Goal: Task Accomplishment & Management: Manage account settings

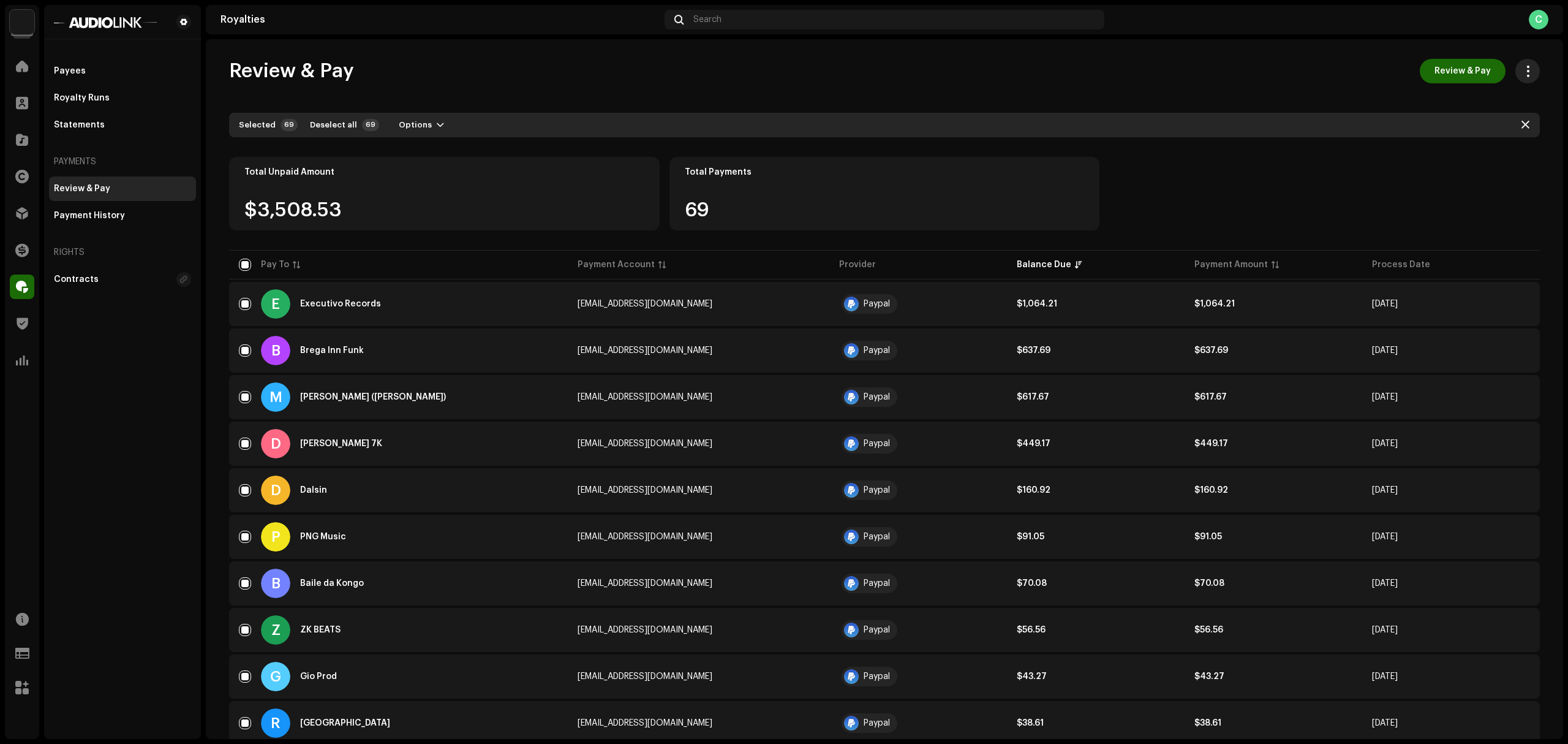
click at [1516, 69] on button "button" at bounding box center [1528, 71] width 25 height 25
click at [1236, 77] on div "Review & Pay Review & Pay" at bounding box center [885, 71] width 1311 height 25
click at [126, 218] on div "Payment History" at bounding box center [123, 215] width 137 height 10
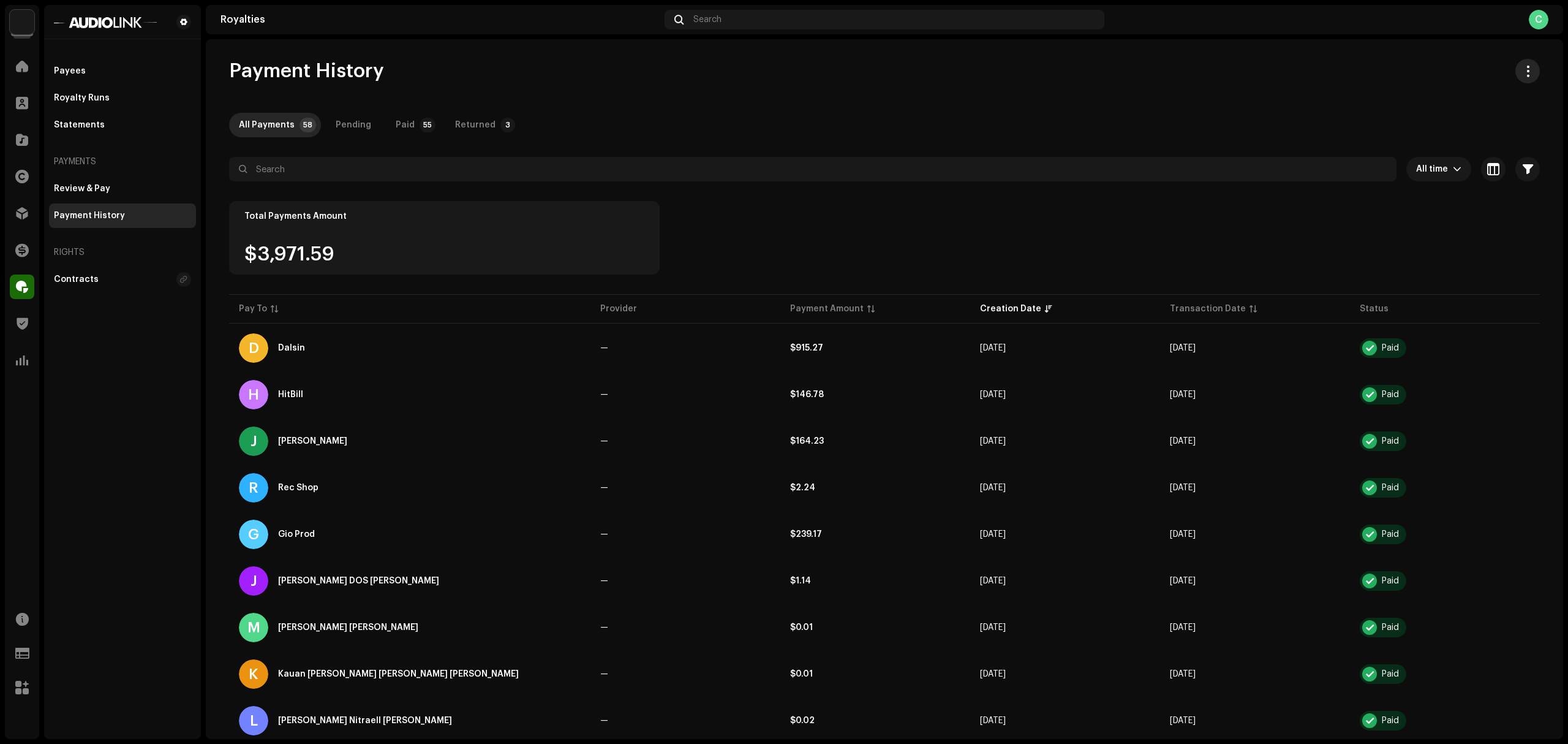
click at [1521, 82] on button "button" at bounding box center [1528, 71] width 25 height 25
click at [1530, 64] on button "button" at bounding box center [1528, 71] width 25 height 25
click at [1476, 152] on span "Import transactions" at bounding box center [1455, 150] width 87 height 10
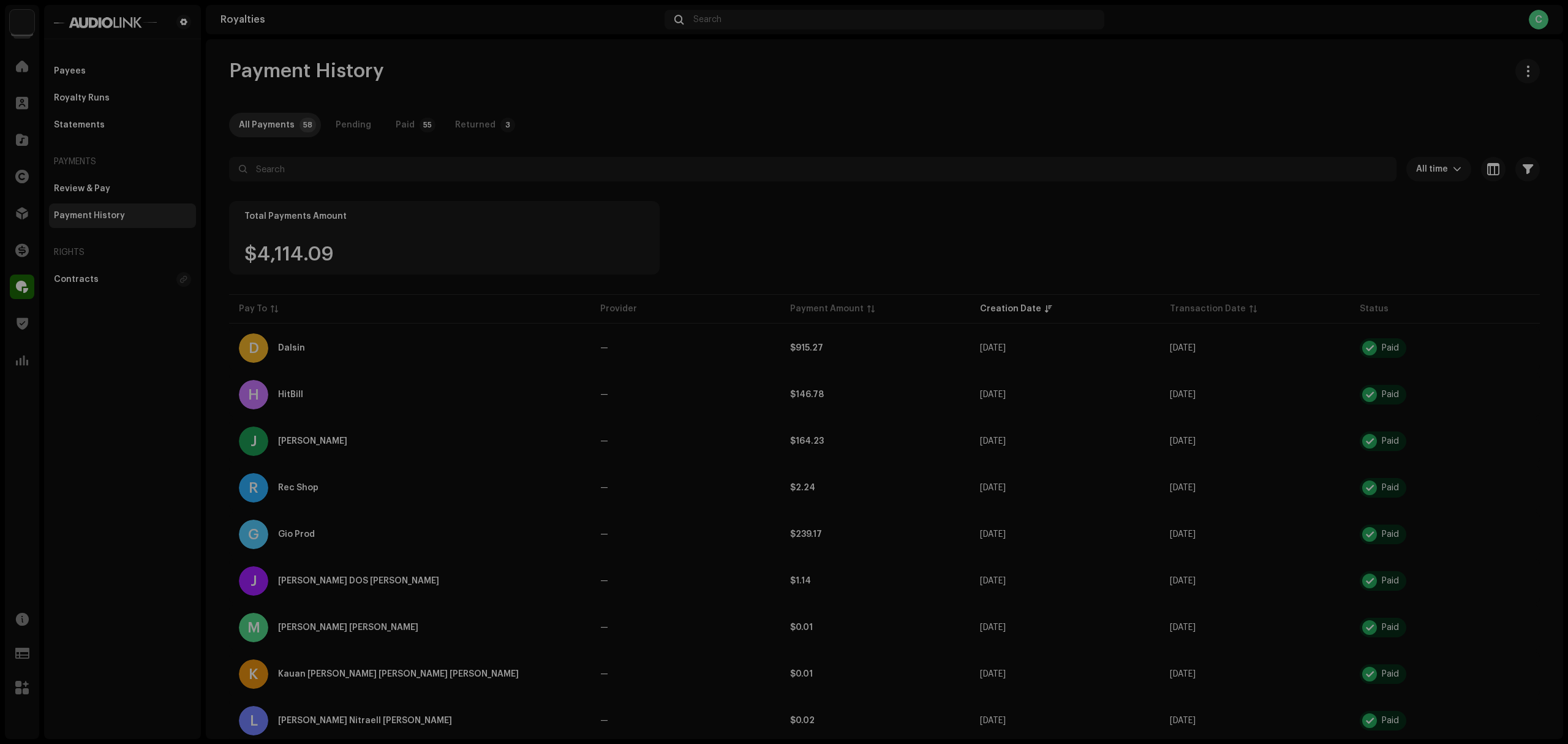
click at [1299, 172] on div "Import Payee Transactions Automatically add payee transactions via csv file imp…" at bounding box center [784, 372] width 1568 height 744
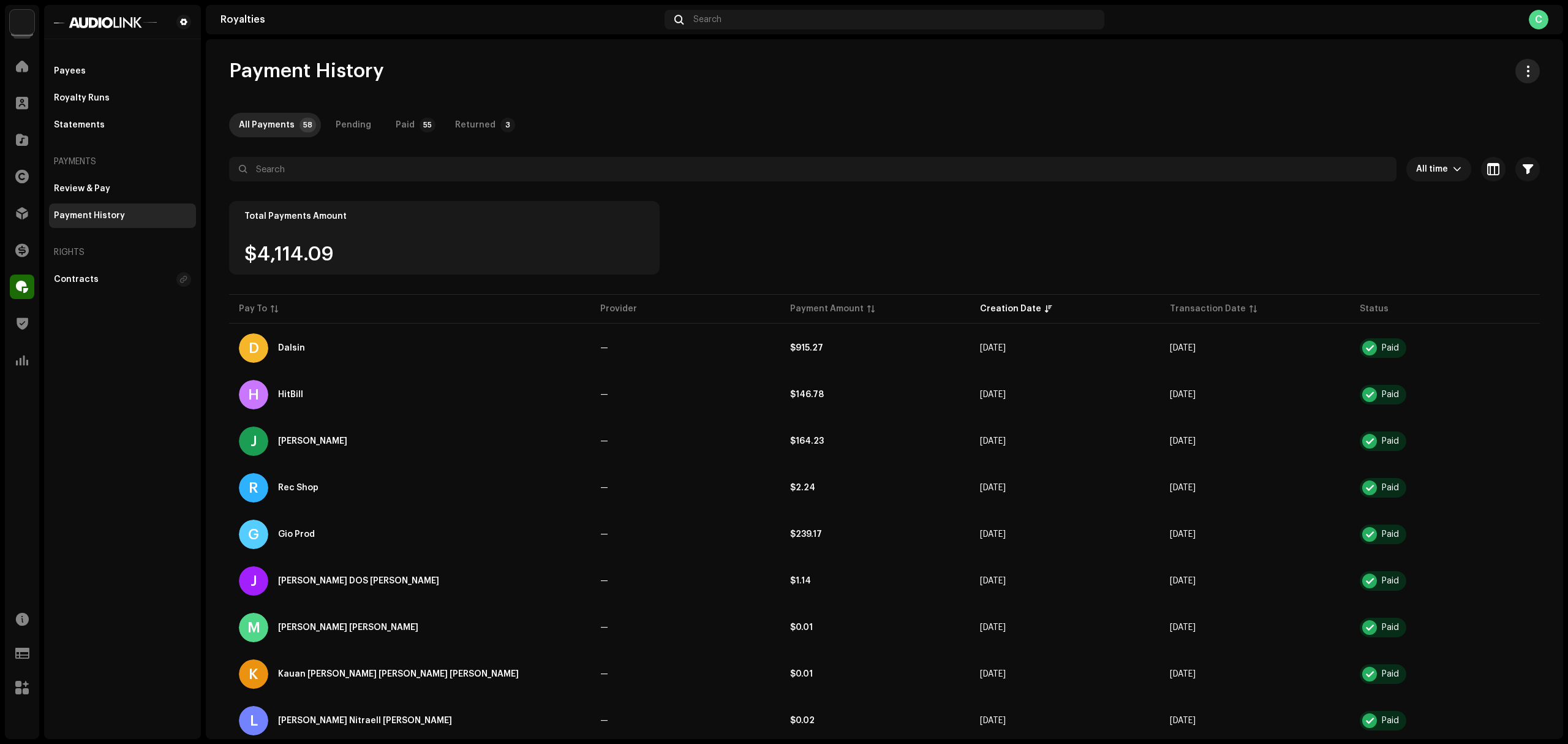
click at [1526, 67] on span "button" at bounding box center [1528, 71] width 11 height 10
click at [1411, 228] on div "Total Payments Amount $4,114.09" at bounding box center [885, 245] width 1311 height 90
click at [1516, 80] on re-m-actions-button at bounding box center [1528, 71] width 25 height 25
click at [1531, 76] on button "button" at bounding box center [1528, 71] width 25 height 25
click at [1464, 149] on span "Import transactions" at bounding box center [1455, 150] width 87 height 10
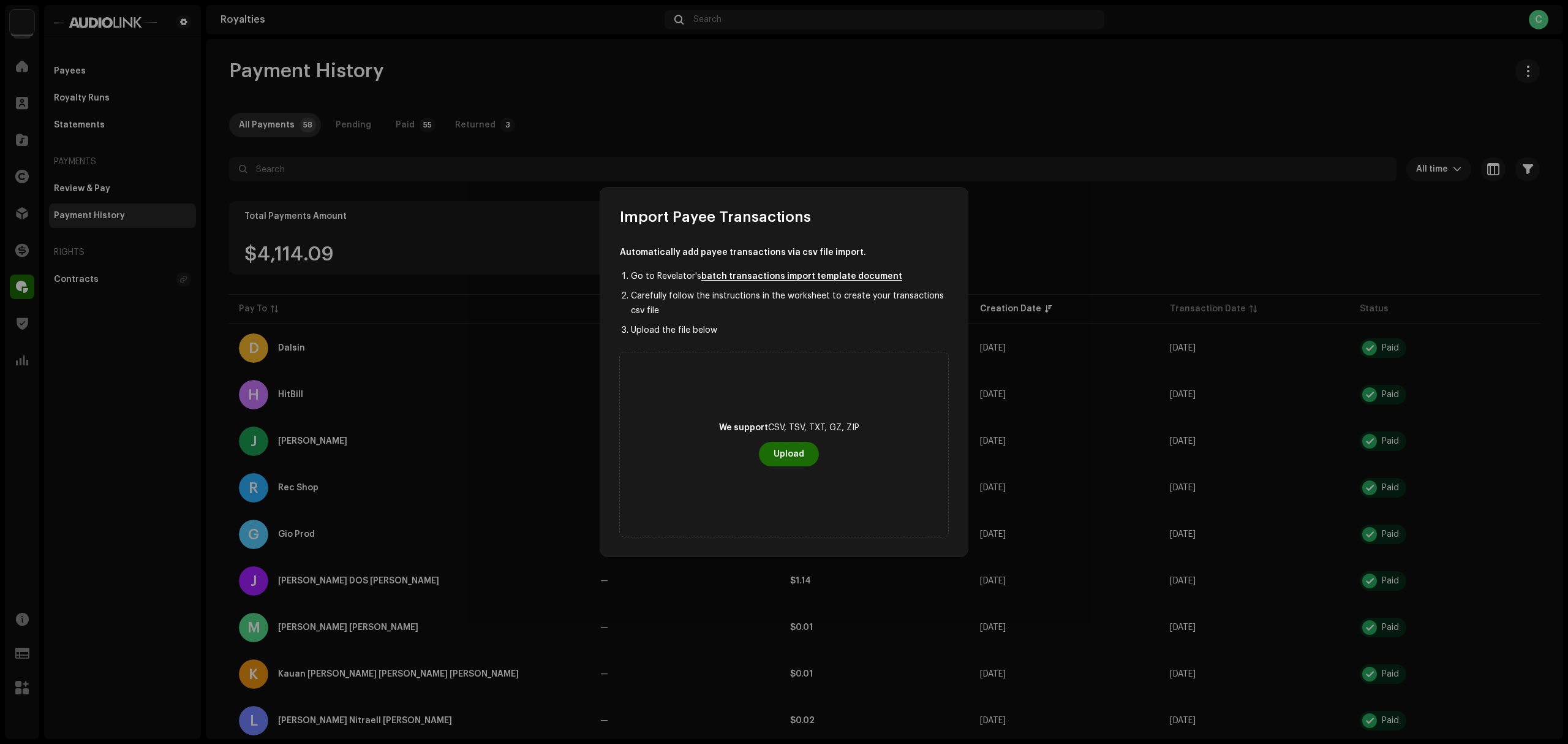
click at [807, 278] on link "batch transactions import template document" at bounding box center [801, 276] width 201 height 9
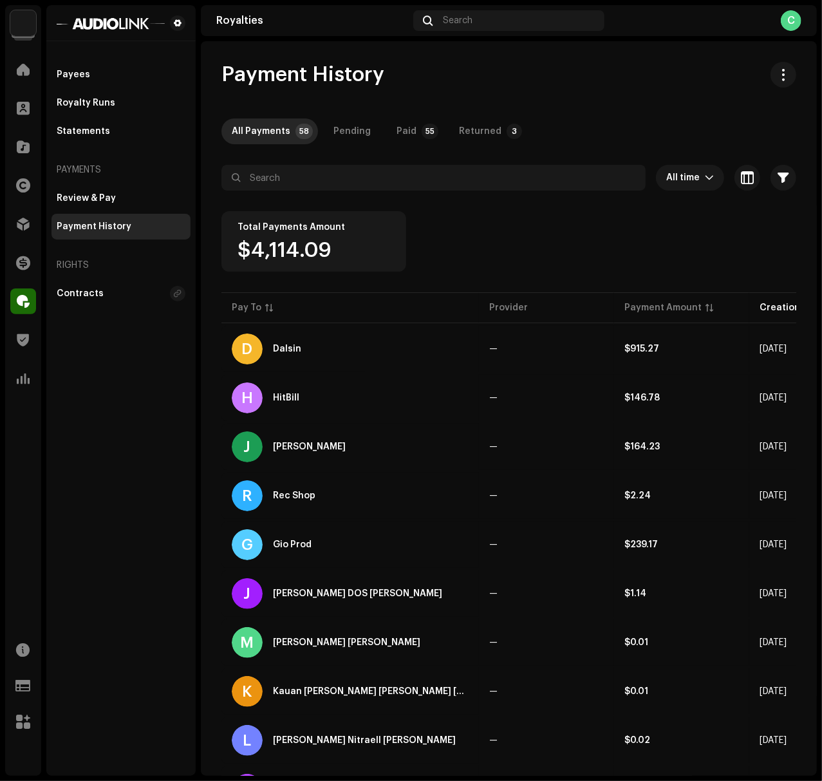
click at [616, 234] on div "Import Payee Transactions Automatically add payee transactions via csv file imp…" at bounding box center [411, 390] width 822 height 781
click at [148, 197] on div "Review & Pay" at bounding box center [121, 198] width 129 height 10
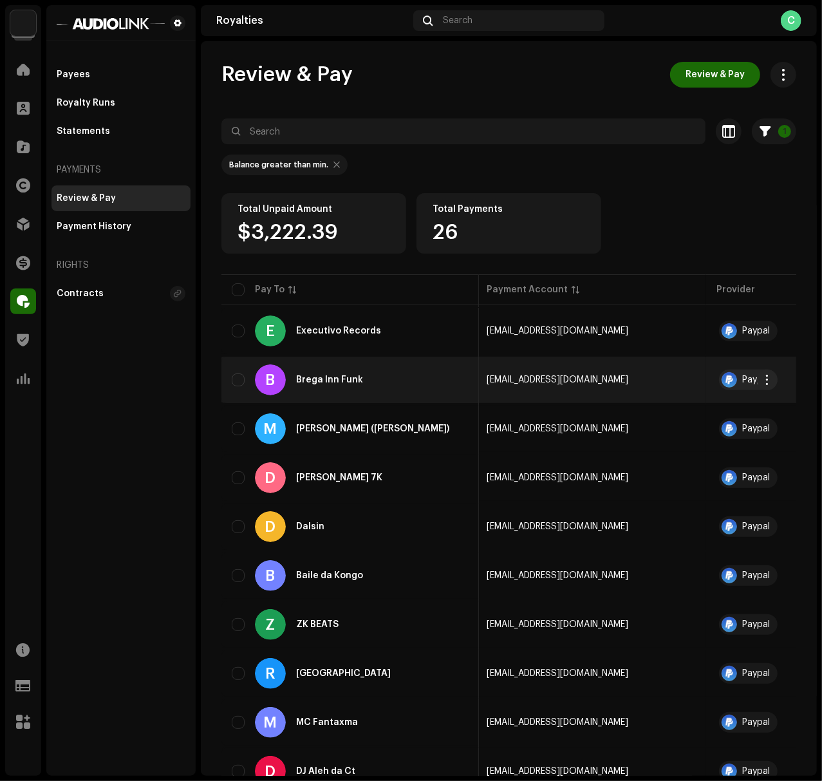
scroll to position [0, 1]
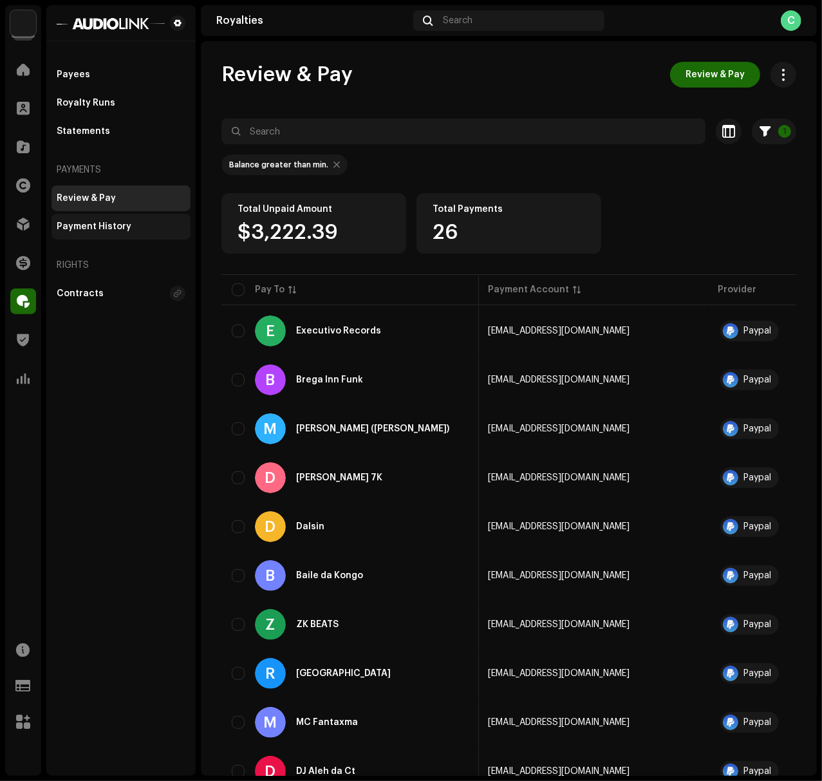
click at [86, 232] on div "Payment History" at bounding box center [121, 227] width 139 height 26
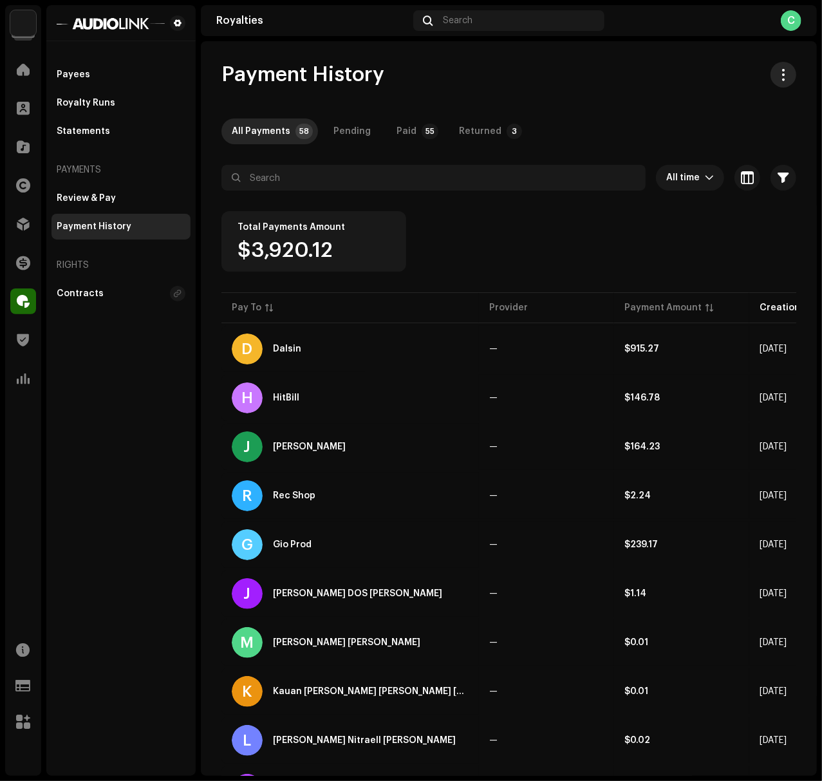
click at [787, 80] on button "button" at bounding box center [784, 75] width 26 height 26
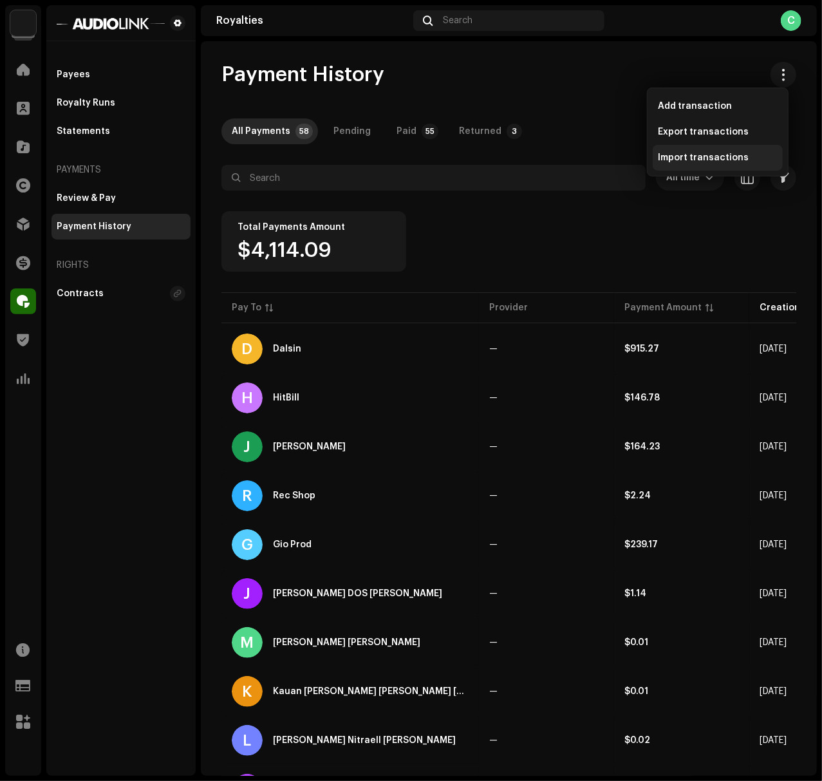
click at [714, 147] on div "Import transactions" at bounding box center [718, 158] width 130 height 26
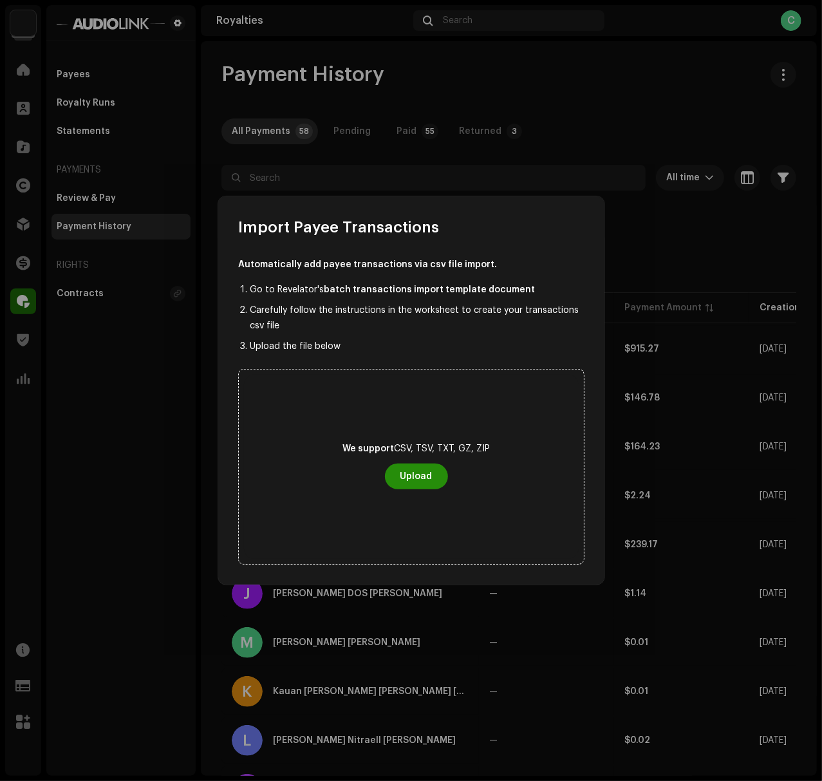
click at [397, 488] on button "Upload" at bounding box center [416, 477] width 63 height 26
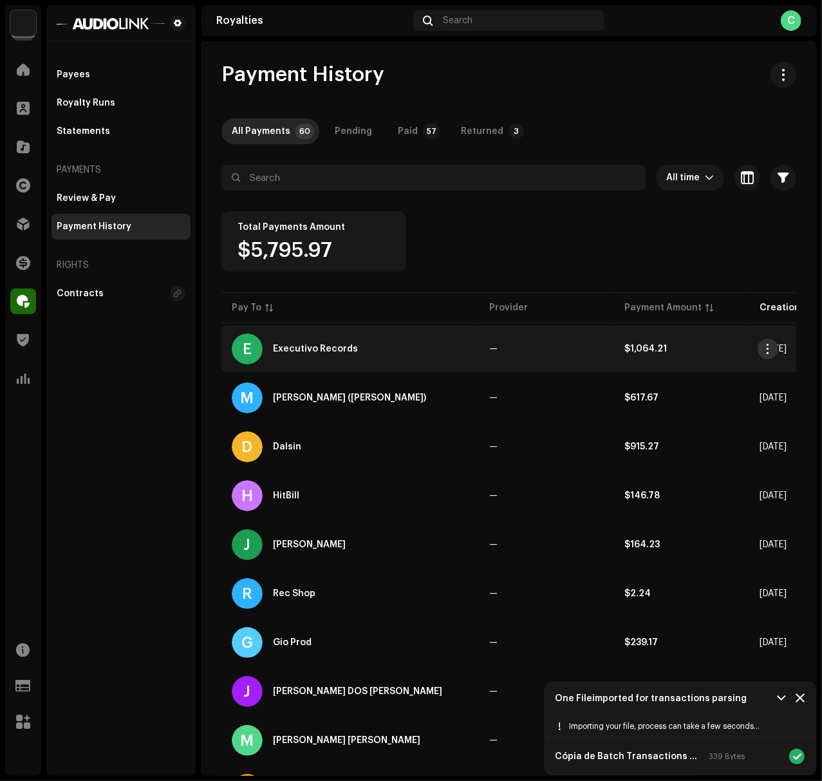
click at [766, 343] on button "button" at bounding box center [768, 349] width 21 height 21
click at [701, 374] on div "View Payee" at bounding box center [708, 378] width 120 height 10
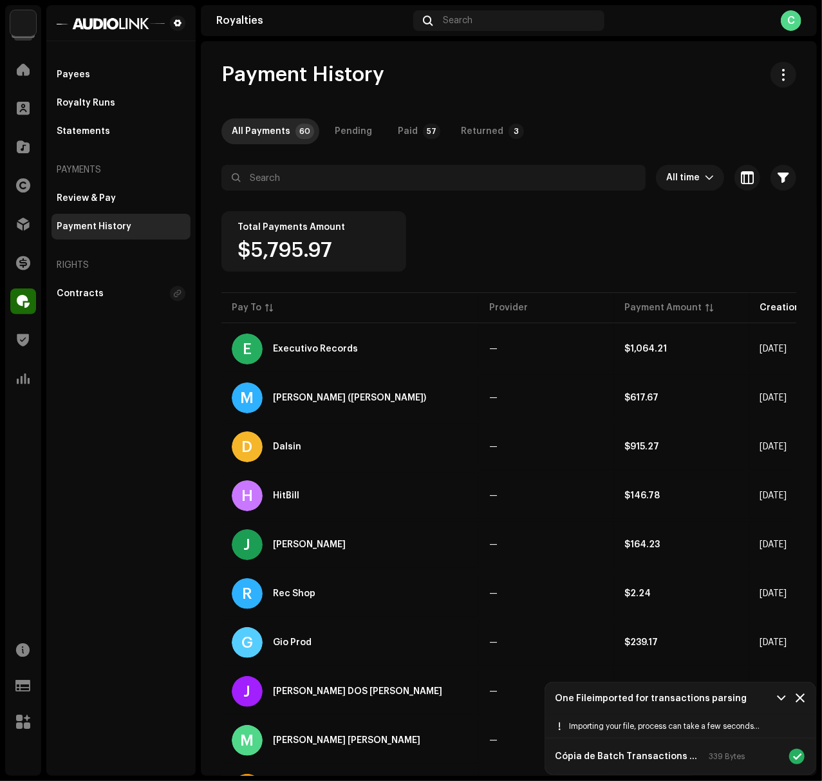
click at [510, 254] on div "Total Payments Amount $5,795.97" at bounding box center [508, 250] width 575 height 79
click at [780, 698] on span at bounding box center [782, 697] width 8 height 9
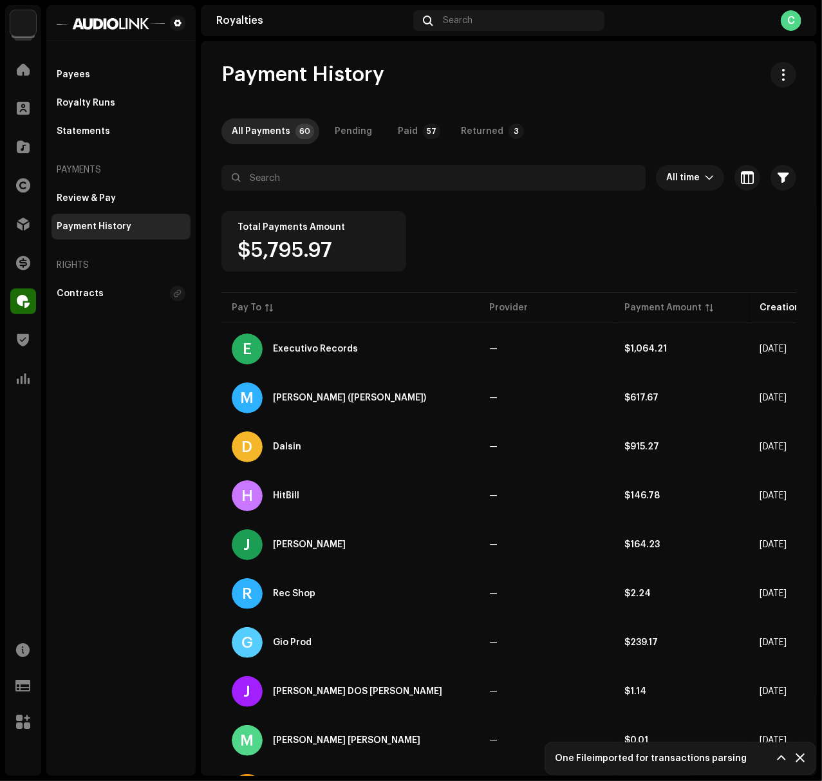
click at [803, 760] on span at bounding box center [800, 757] width 9 height 9
click at [771, 86] on re-m-actions-button at bounding box center [784, 75] width 26 height 26
click at [780, 70] on span "button" at bounding box center [784, 75] width 12 height 10
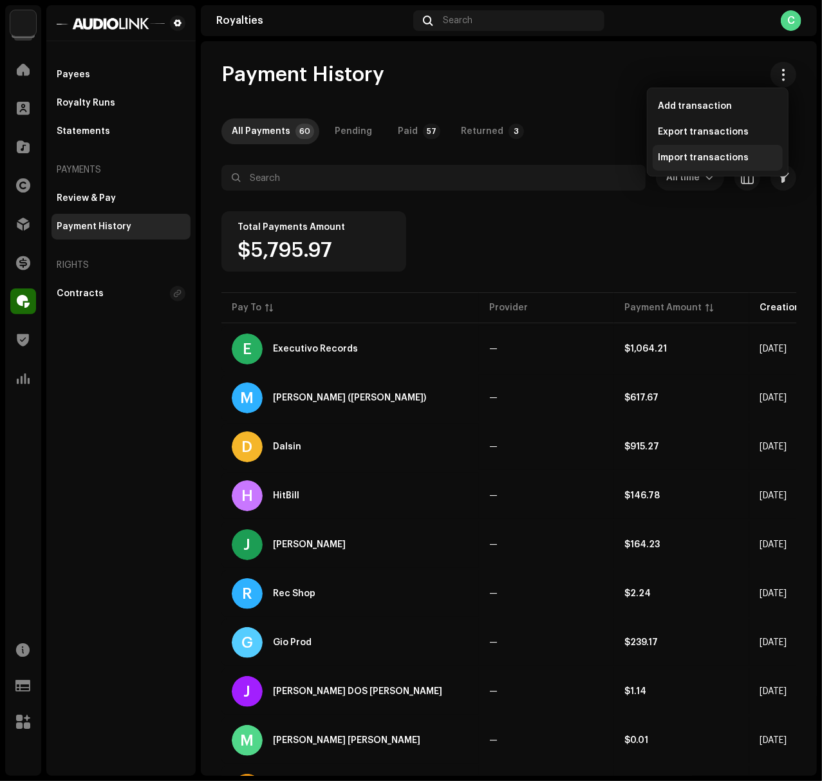
click at [725, 162] on span "Import transactions" at bounding box center [703, 158] width 91 height 10
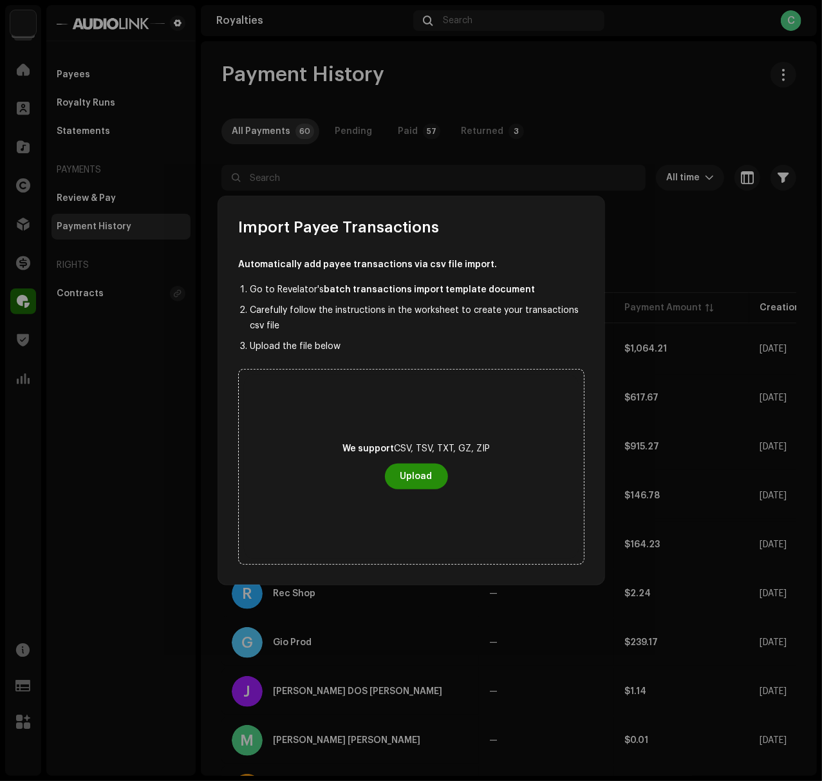
click at [428, 479] on span "Upload" at bounding box center [416, 477] width 32 height 26
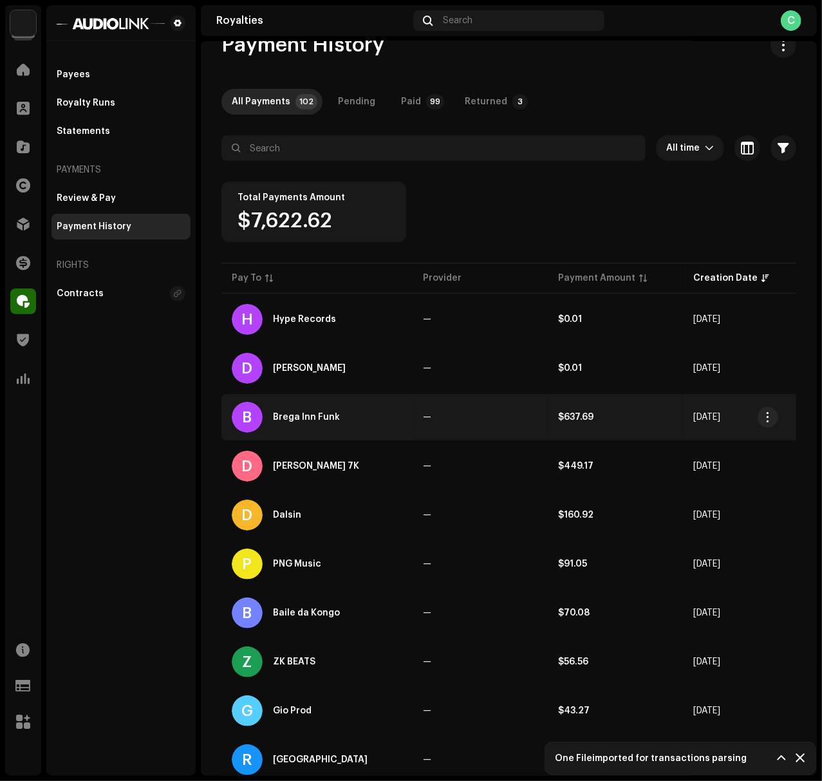
scroll to position [17, 0]
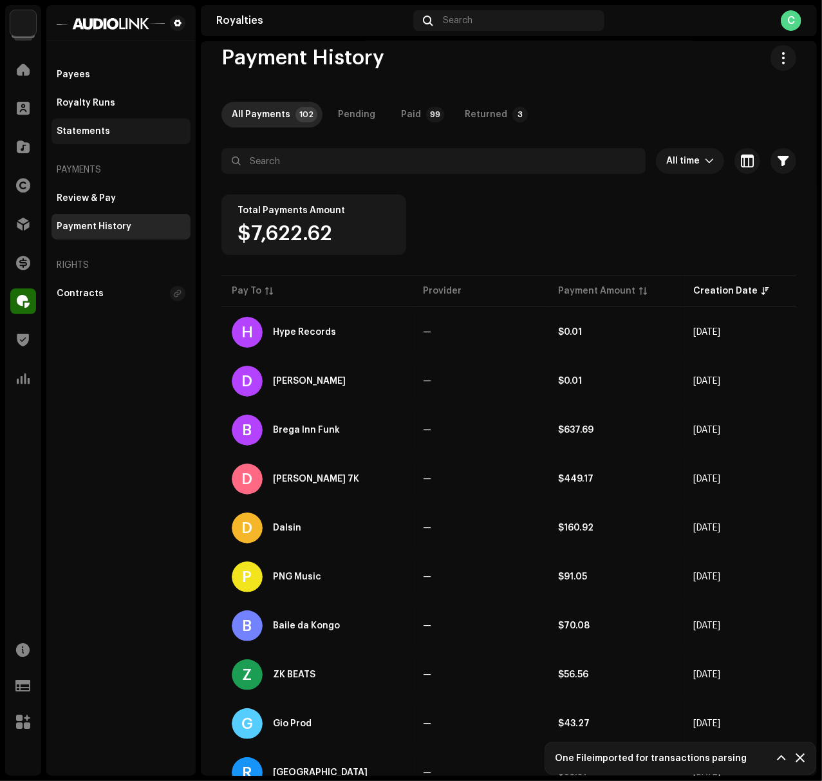
click at [124, 138] on div "Statements" at bounding box center [121, 131] width 139 height 26
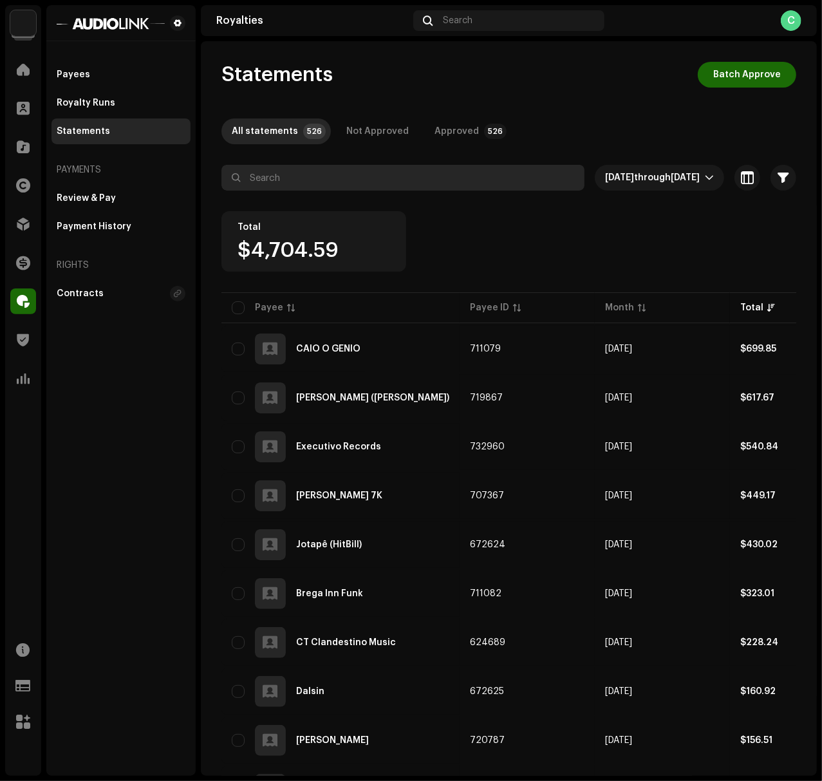
click at [364, 181] on input "text" at bounding box center [402, 178] width 363 height 26
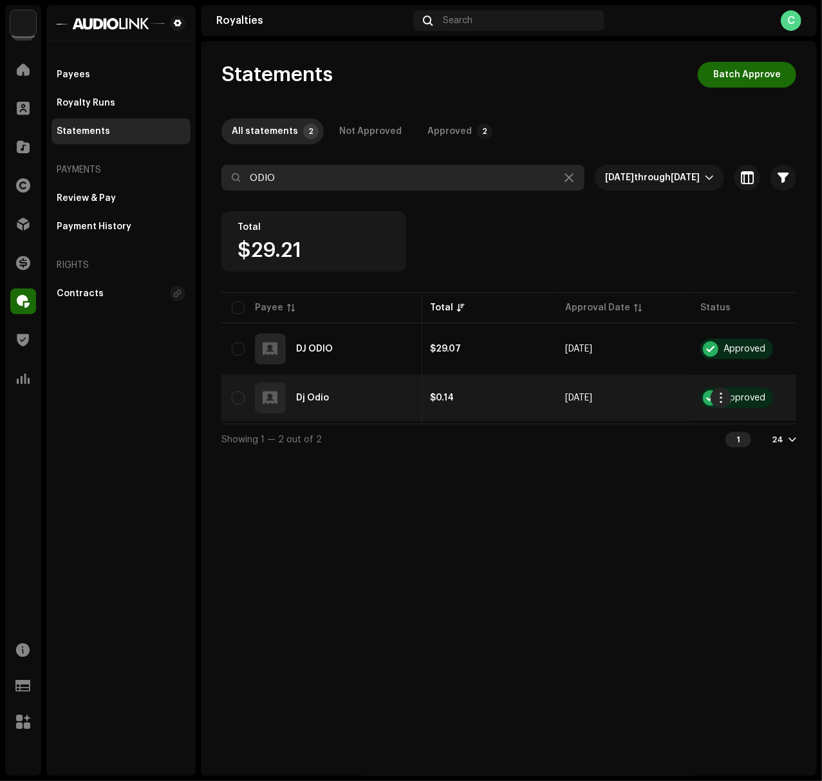
scroll to position [0, 302]
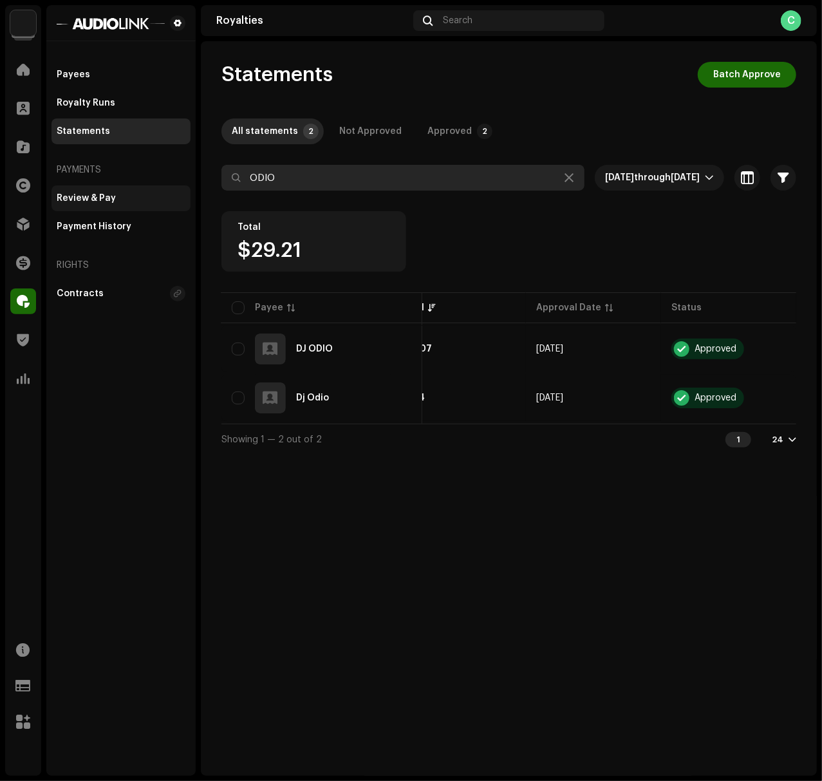
type input "ODIO"
click at [140, 200] on div "Review & Pay" at bounding box center [121, 198] width 129 height 10
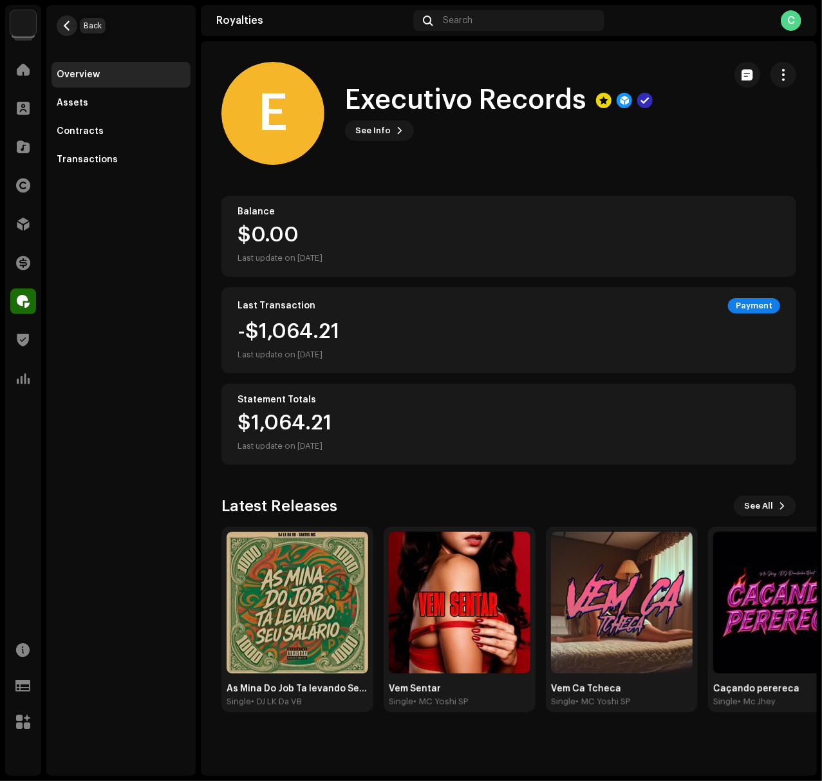
click at [63, 15] on button "button" at bounding box center [67, 25] width 21 height 21
